Goal: Information Seeking & Learning: Learn about a topic

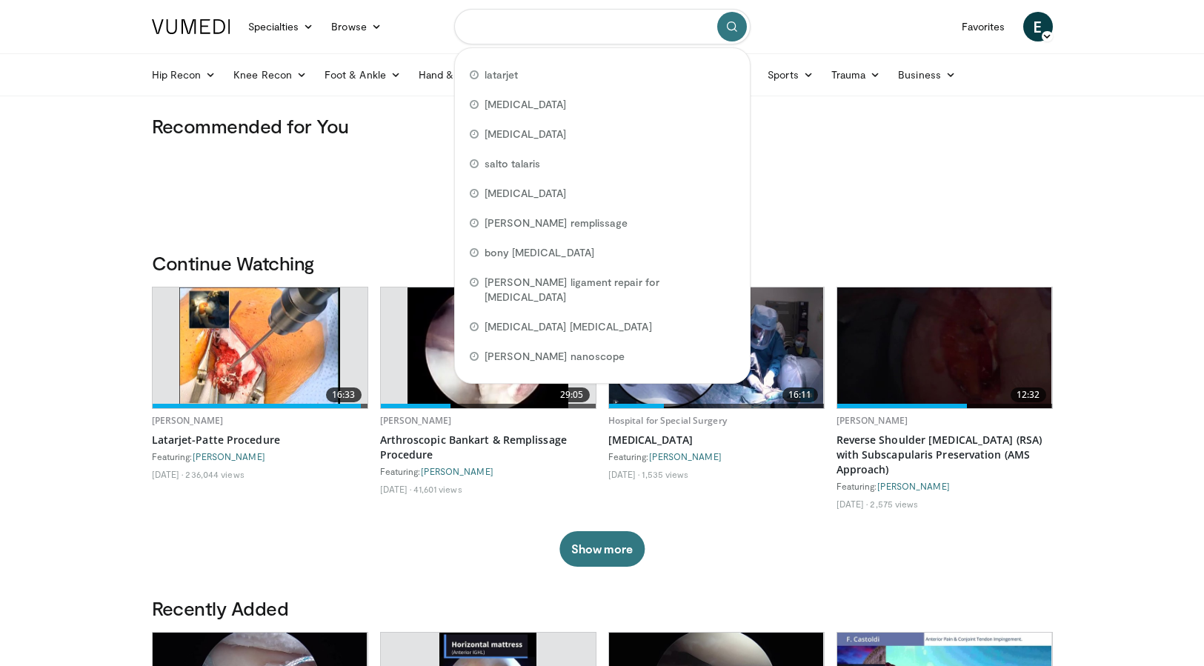
click at [524, 27] on input "Search topics, interventions" at bounding box center [602, 27] width 296 height 36
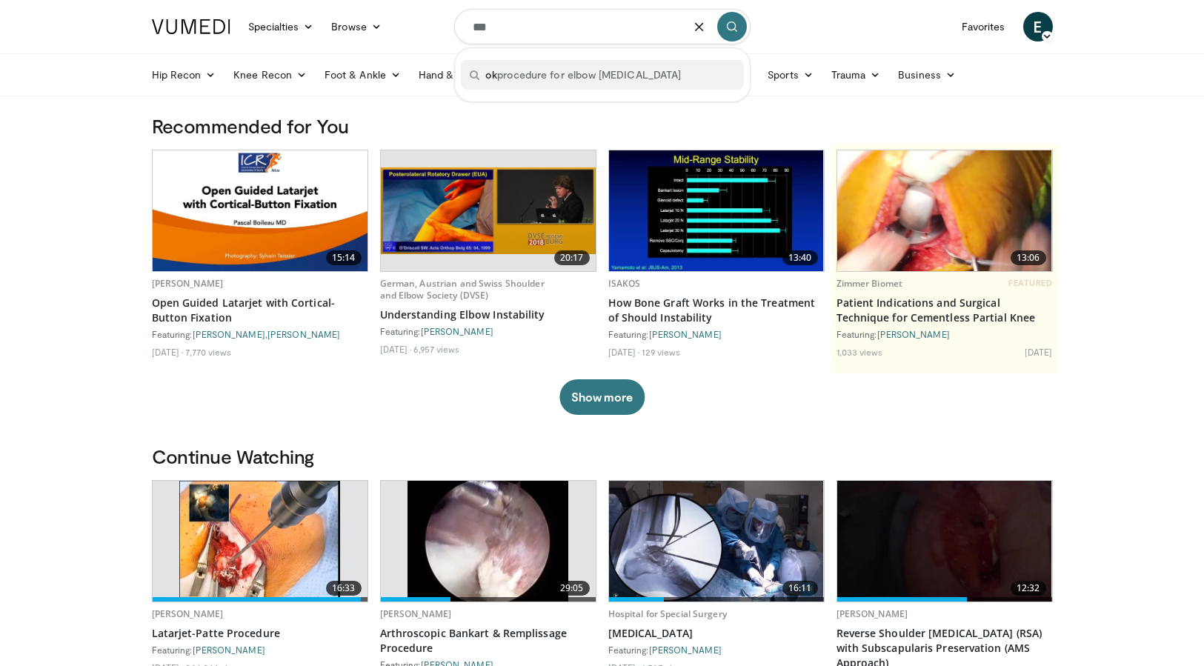
click at [590, 82] on div "ok procedure for elbow [MEDICAL_DATA]" at bounding box center [602, 75] width 283 height 30
type input "**********"
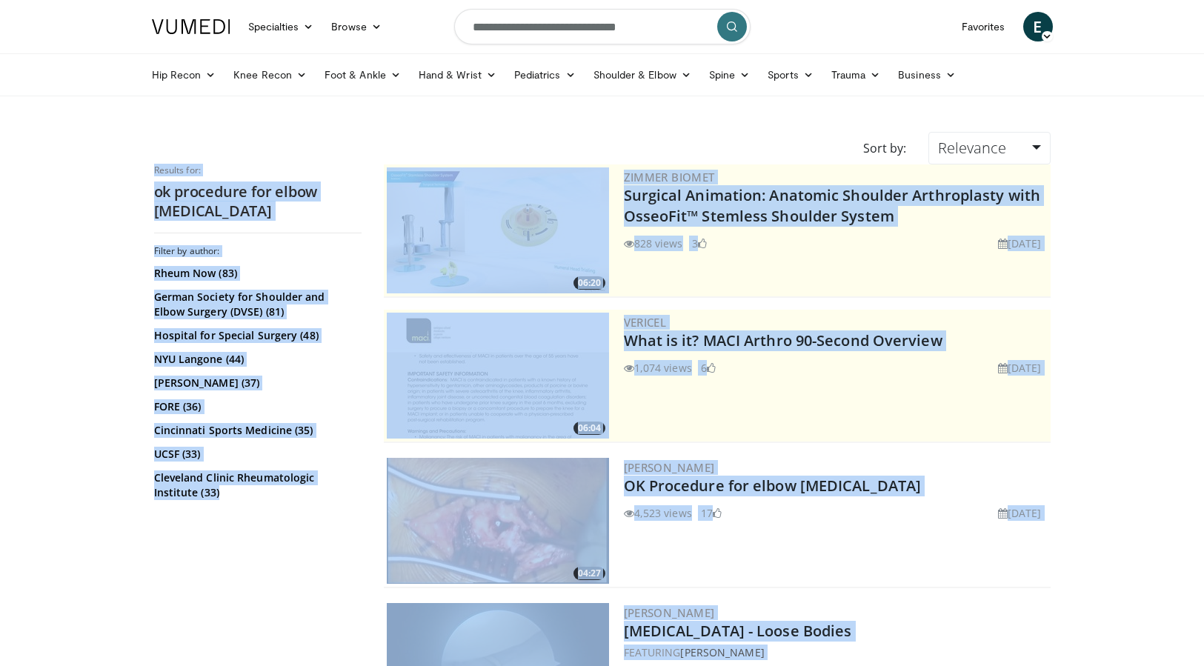
drag, startPoint x: 271, startPoint y: 459, endPoint x: 482, endPoint y: 279, distance: 277.4
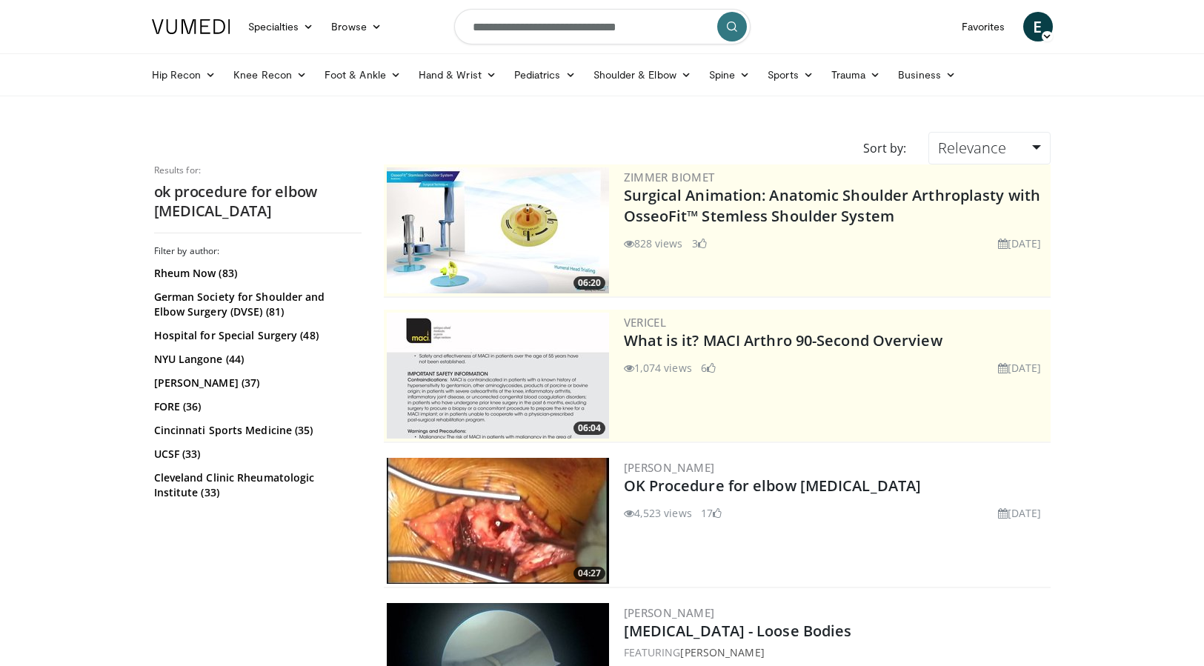
click at [494, 527] on img at bounding box center [498, 521] width 222 height 126
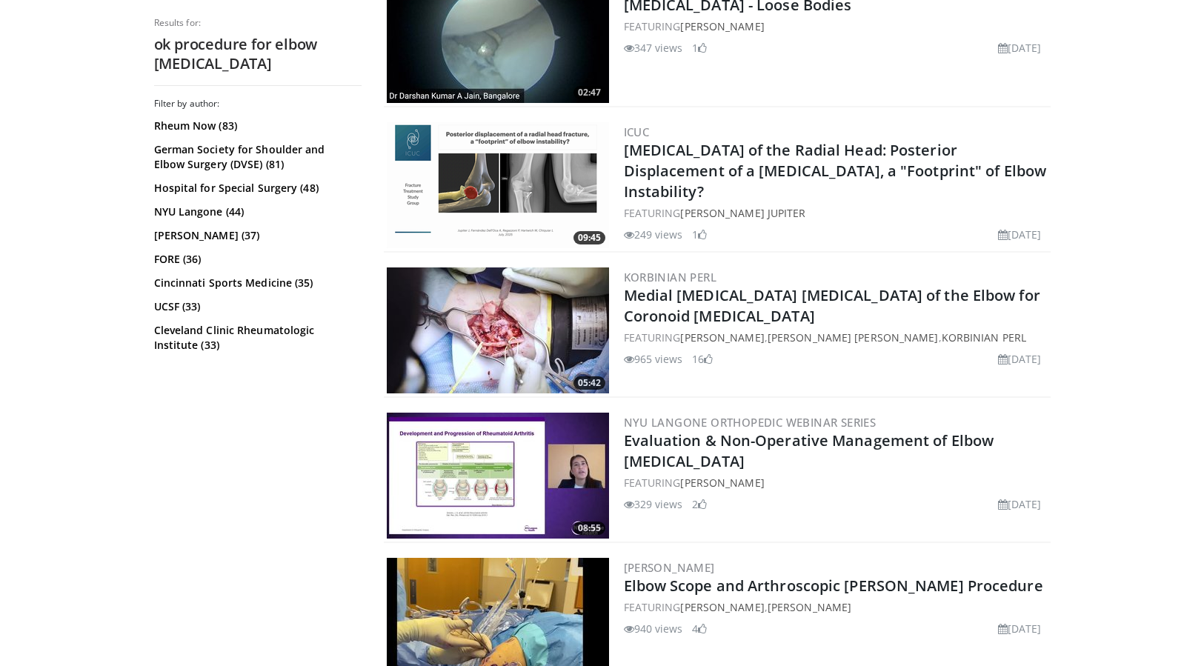
scroll to position [652, 0]
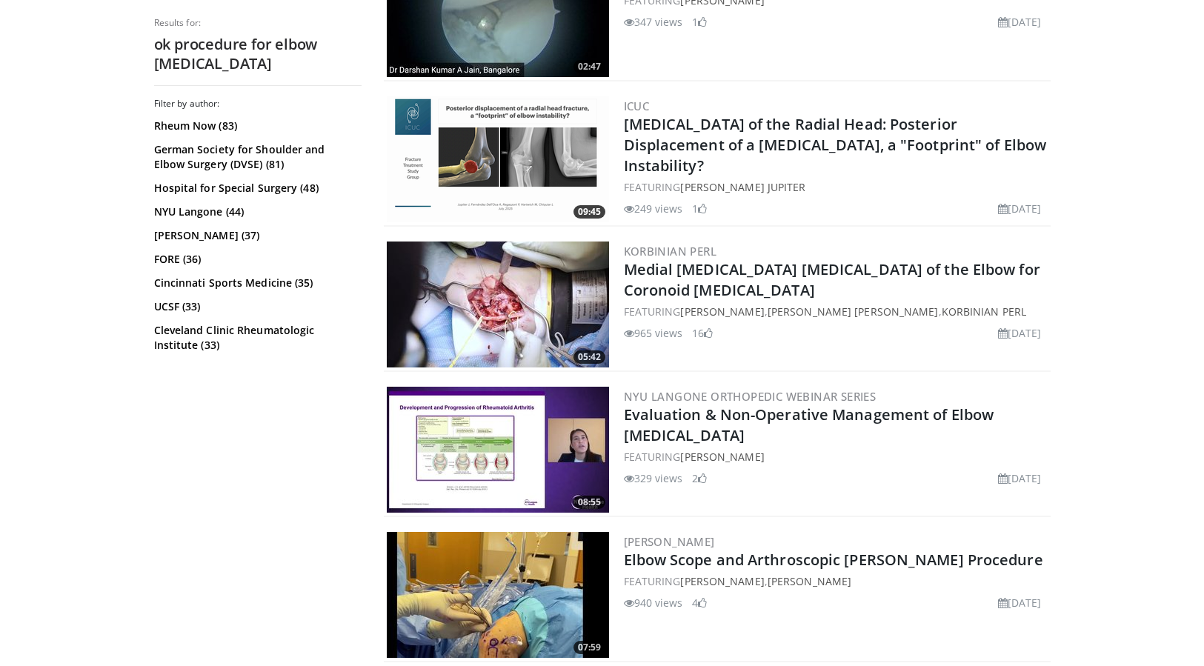
click at [482, 291] on img at bounding box center [498, 304] width 222 height 126
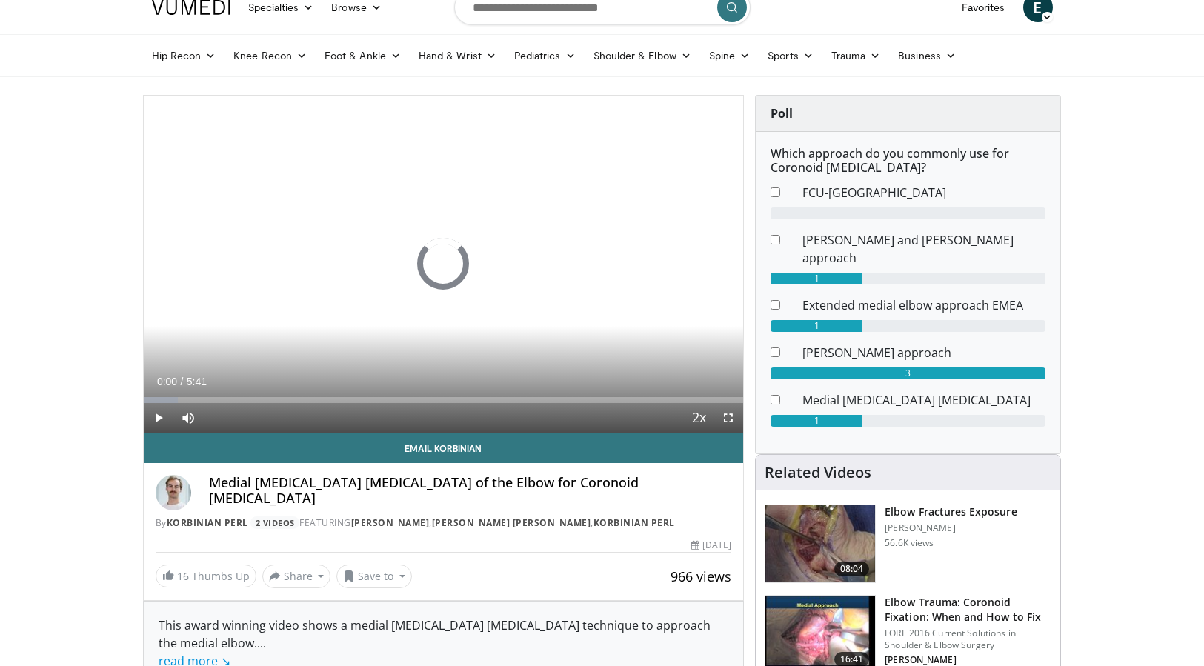
scroll to position [30, 0]
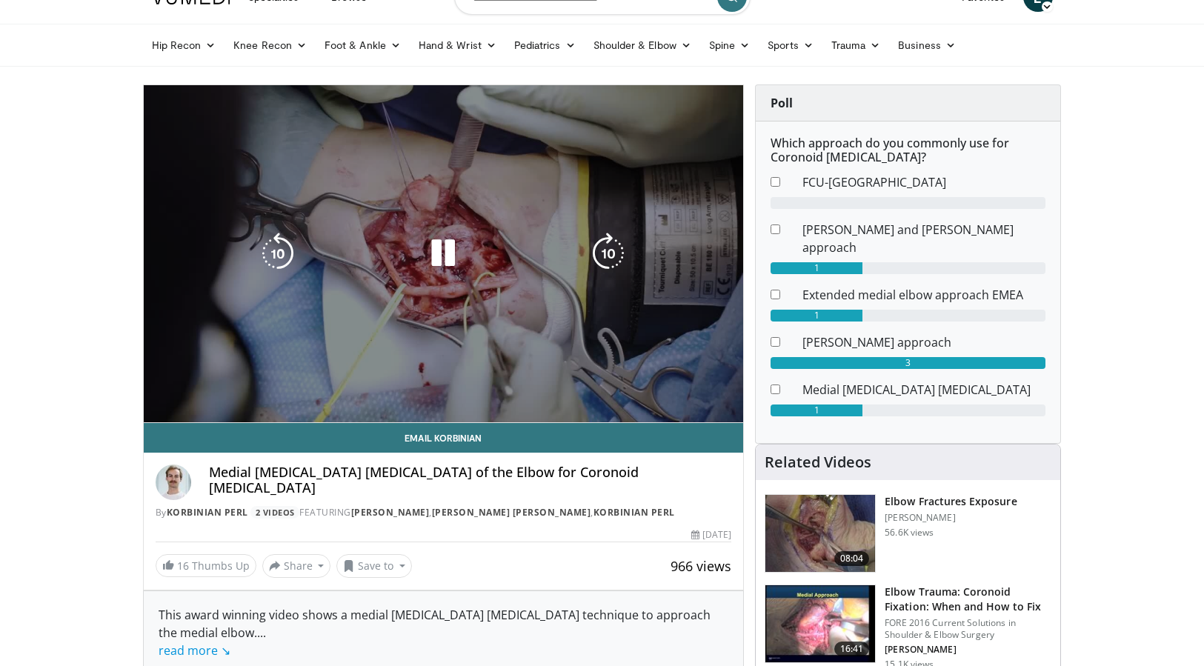
click at [406, 178] on div "10 seconds Tap to unmute" at bounding box center [444, 253] width 600 height 337
